Goal: Task Accomplishment & Management: Use online tool/utility

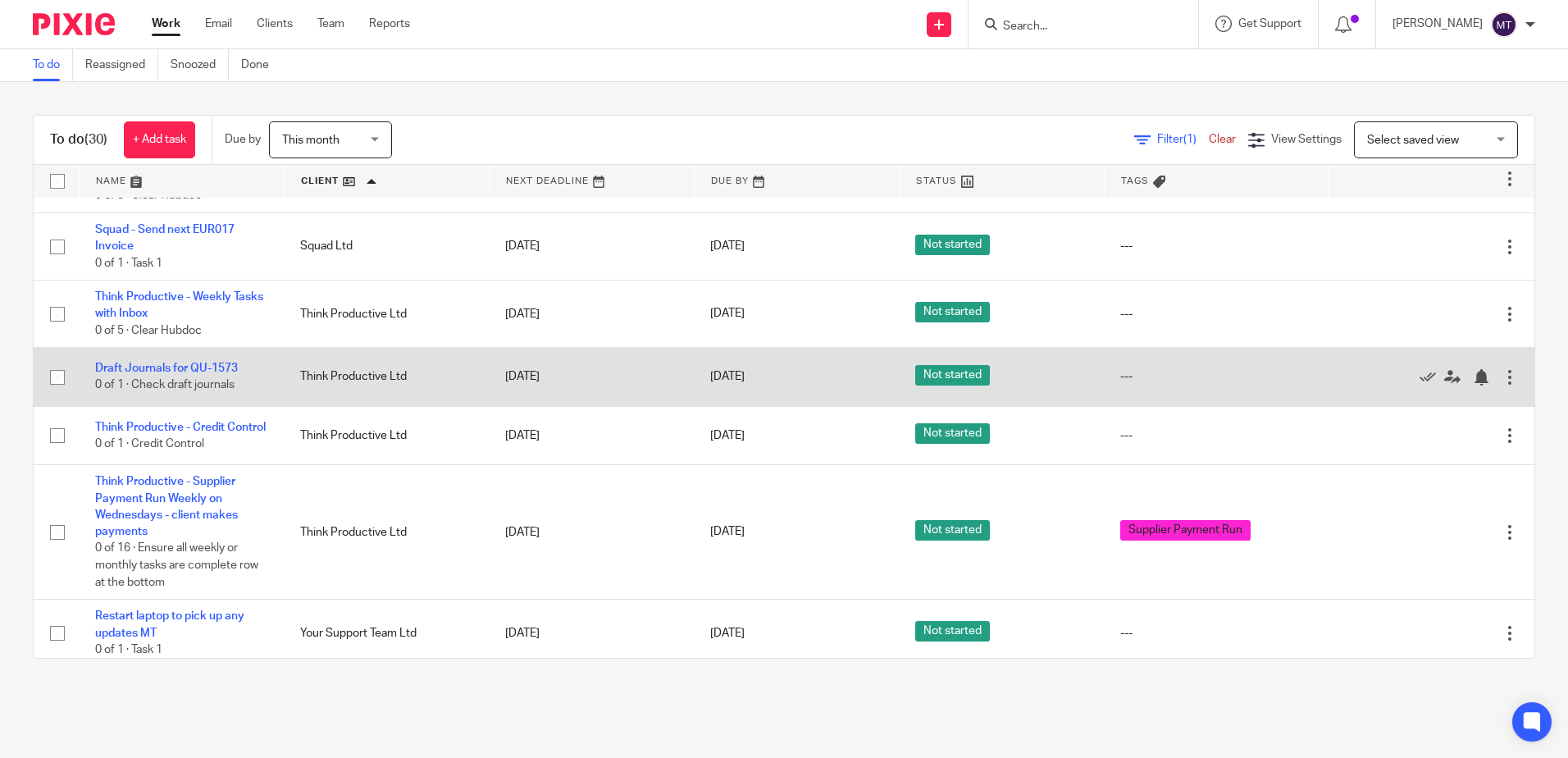
scroll to position [1699, 0]
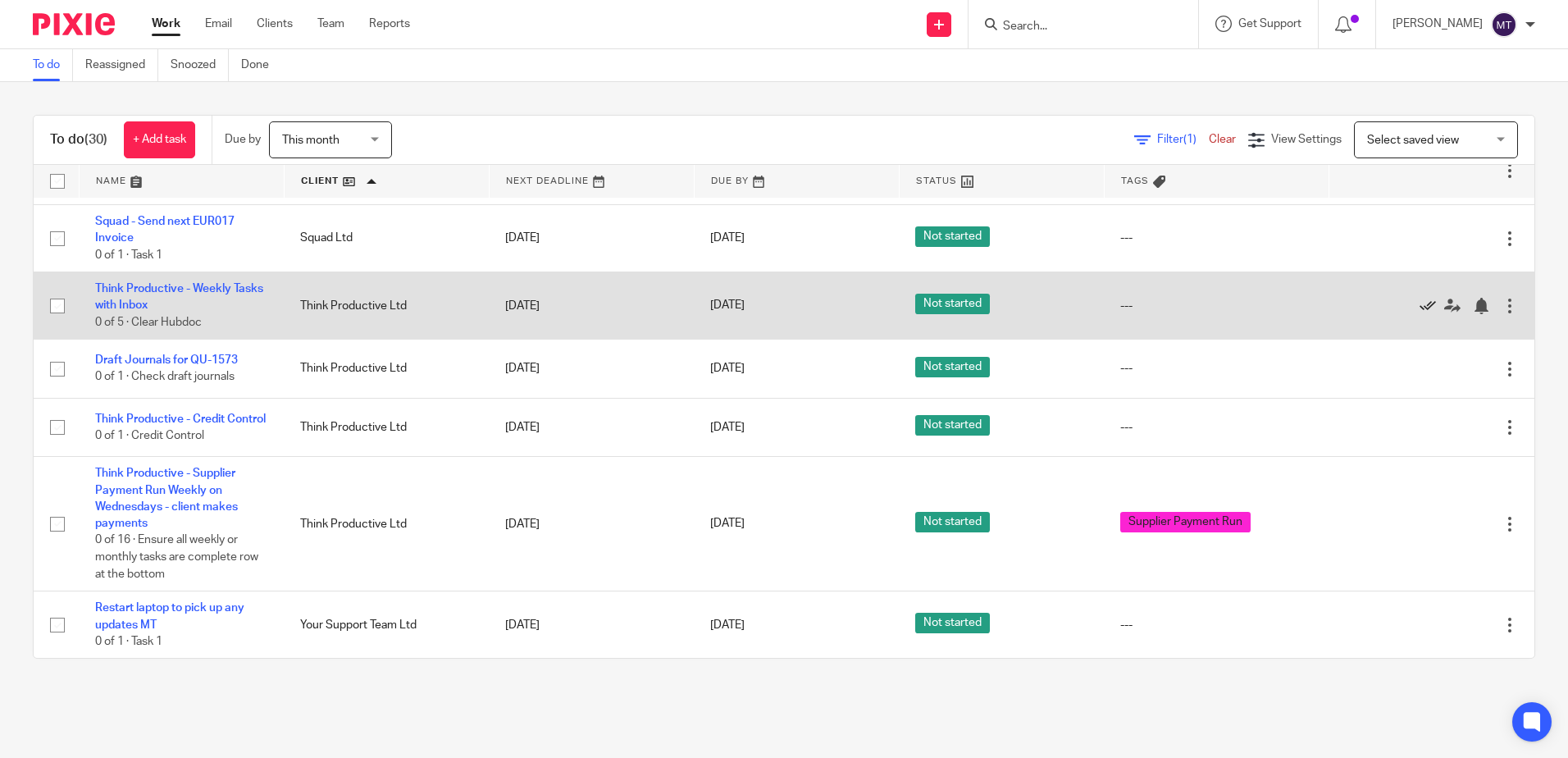
click at [1419, 298] on icon at bounding box center [1427, 306] width 16 height 16
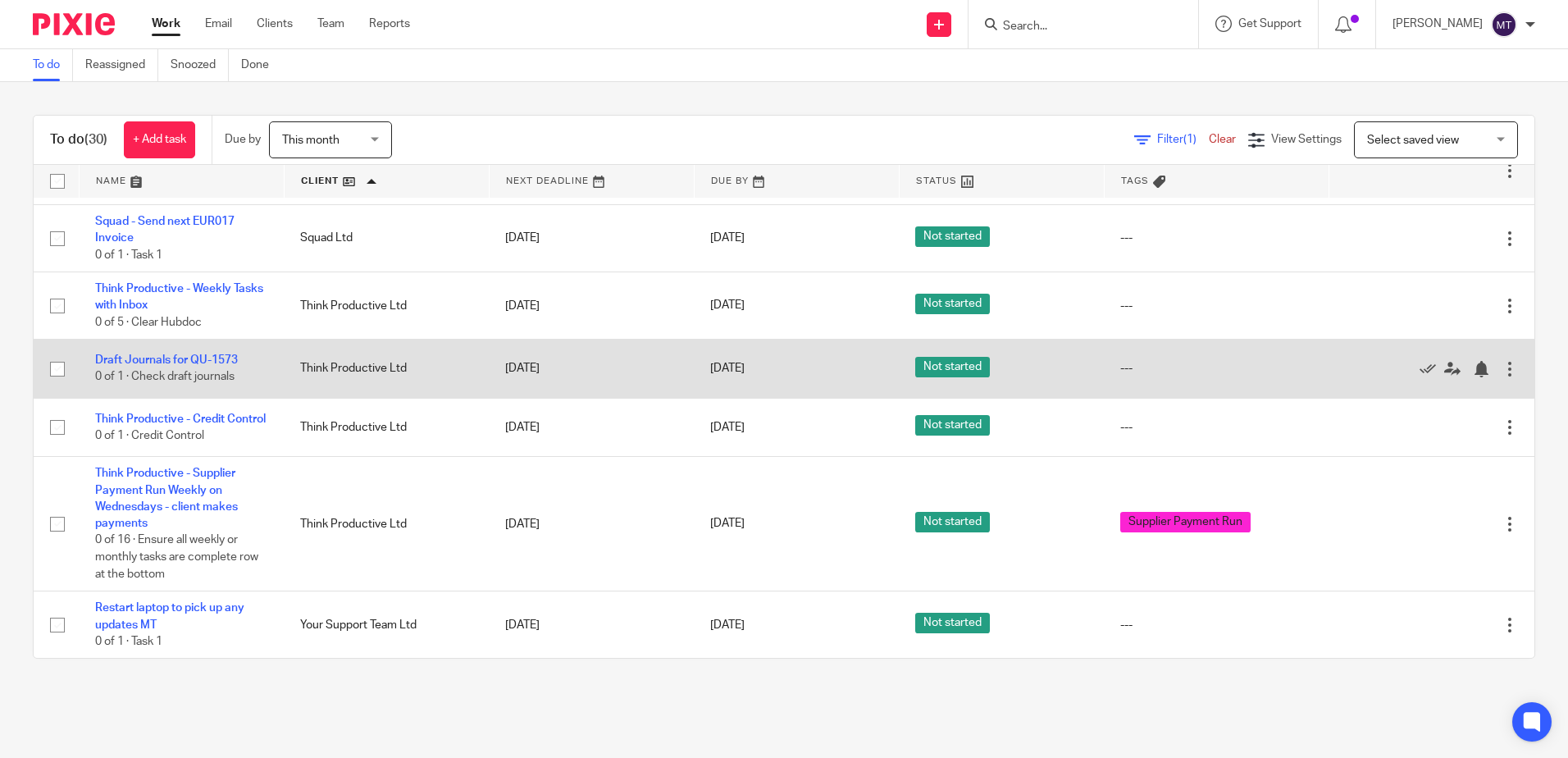
scroll to position [1630, 0]
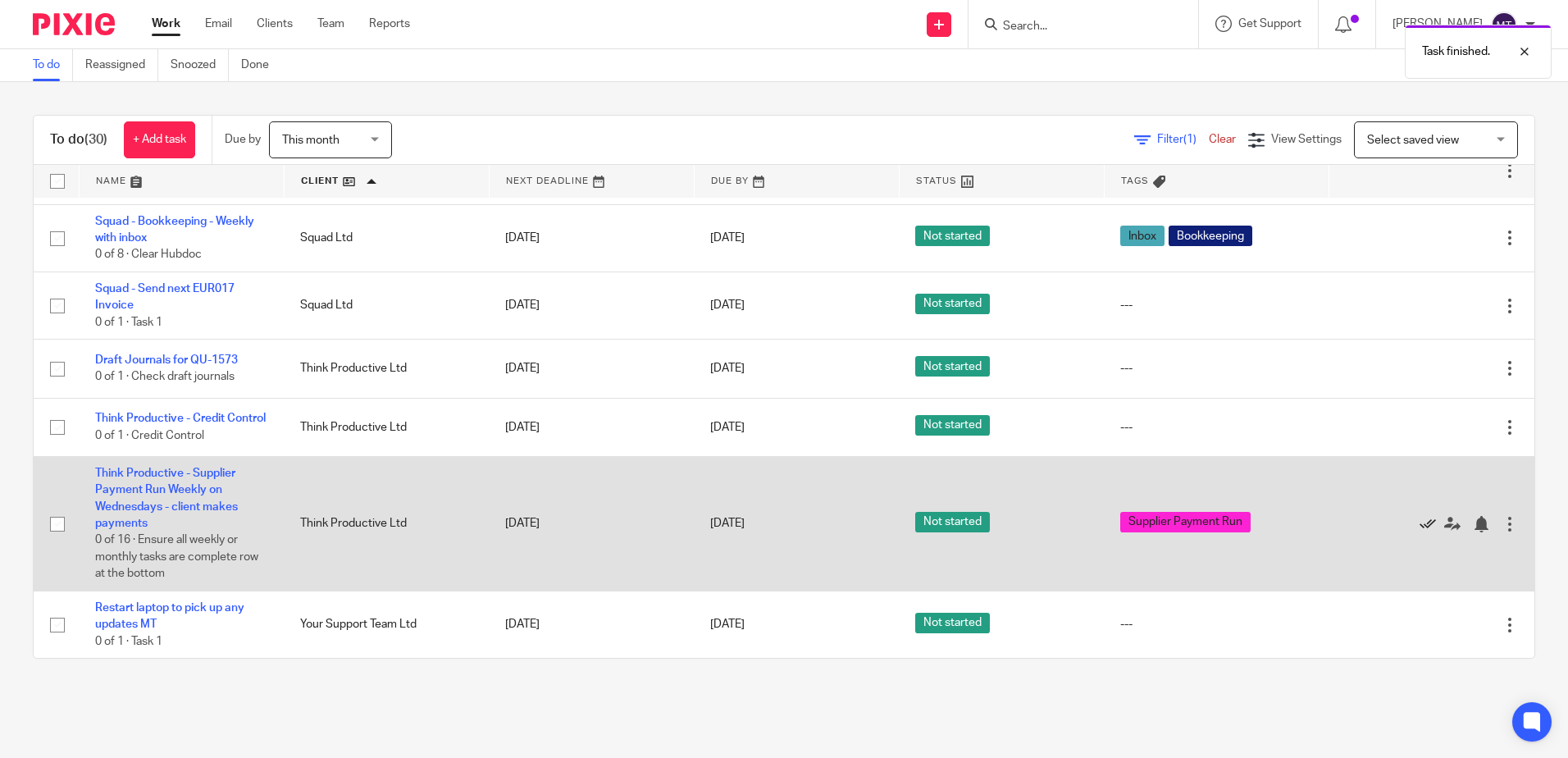
click at [1419, 521] on icon at bounding box center [1427, 524] width 16 height 16
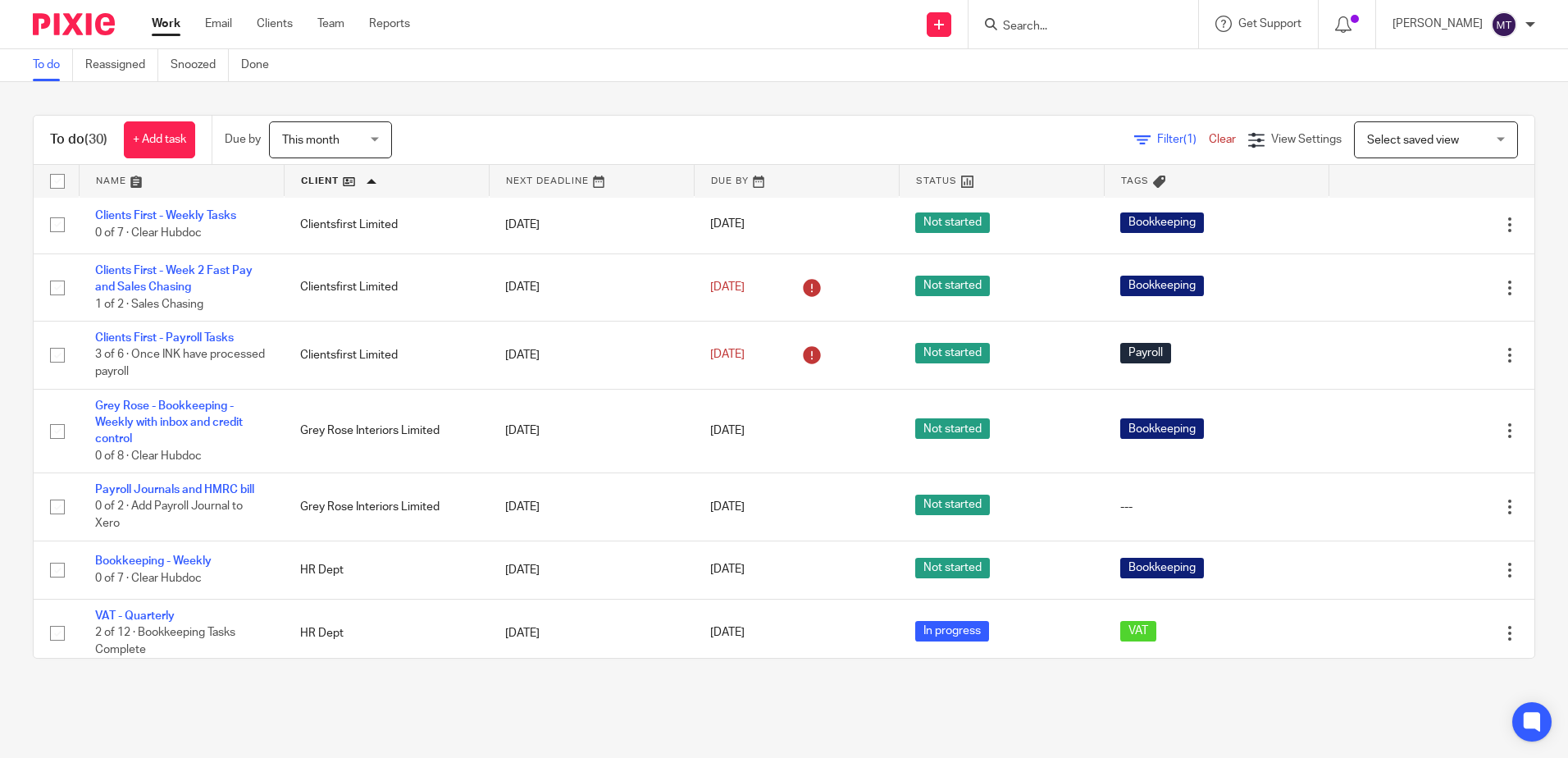
scroll to position [0, 0]
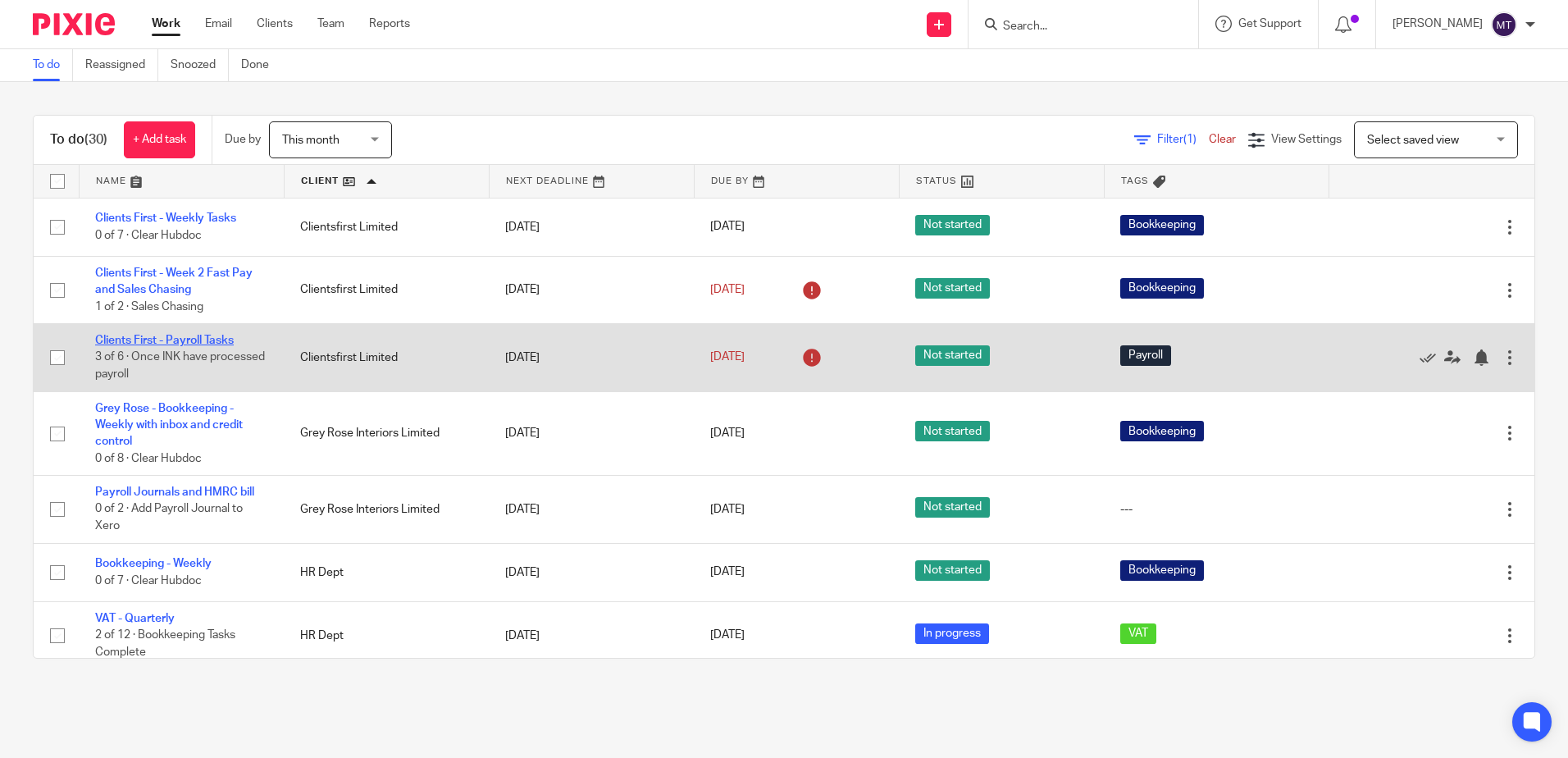
click at [199, 337] on link "Clients First - Payroll Tasks" at bounding box center [165, 341] width 139 height 11
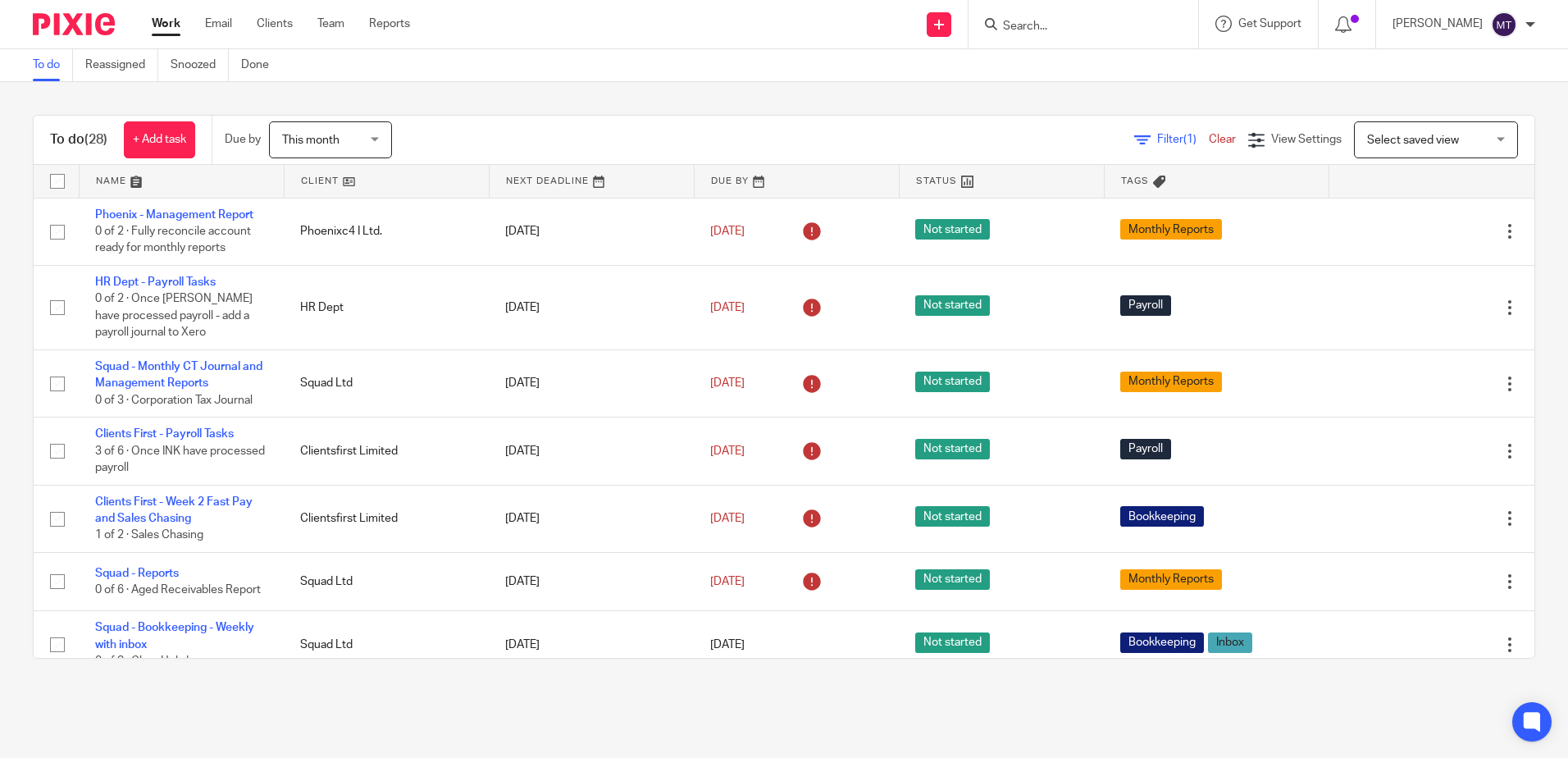
click at [310, 182] on link at bounding box center [387, 181] width 205 height 32
